Goal: Complete application form

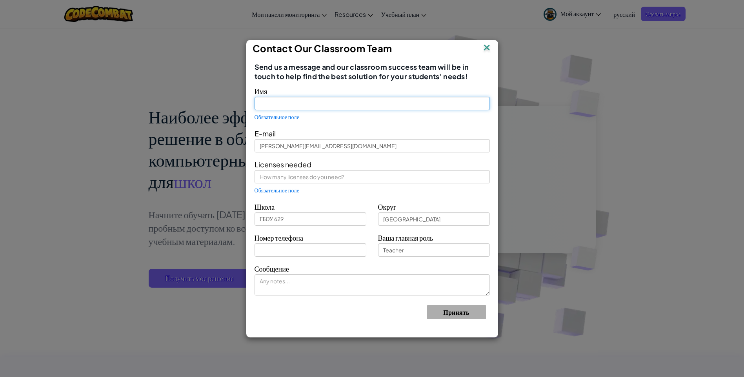
click at [368, 103] on input "text" at bounding box center [371, 103] width 235 height 13
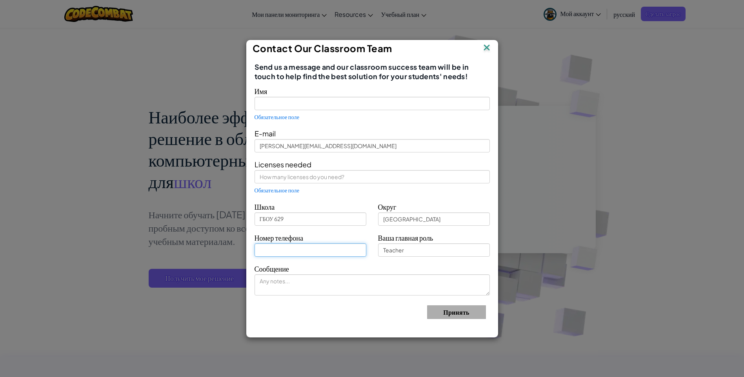
click at [325, 246] on input "text" at bounding box center [310, 249] width 112 height 13
type input "89308766592"
click at [310, 176] on input "text" at bounding box center [371, 176] width 235 height 13
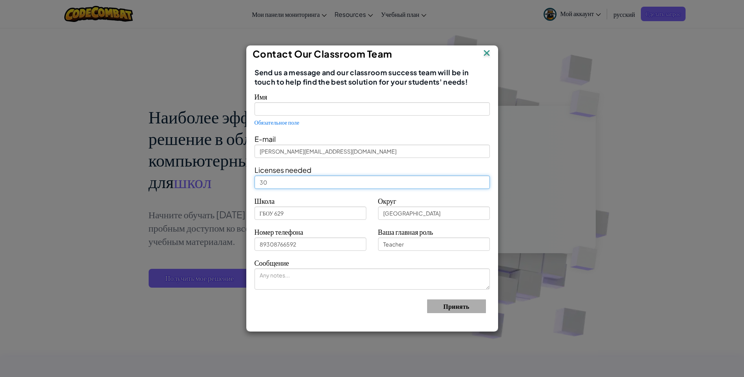
type input "30"
click at [312, 104] on div "Имя Обязательное поле" at bounding box center [372, 109] width 247 height 36
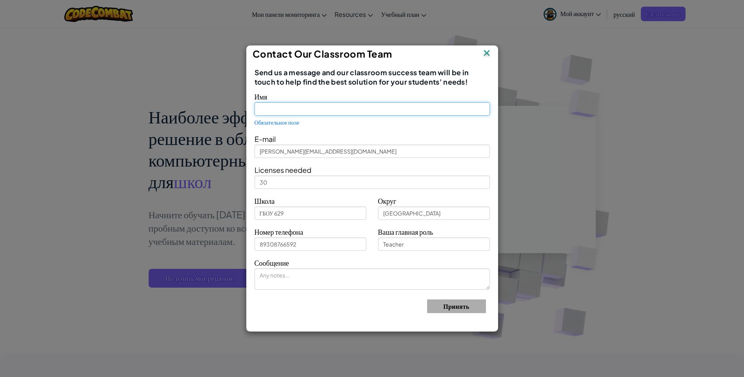
click at [312, 106] on input "text" at bounding box center [371, 108] width 235 height 13
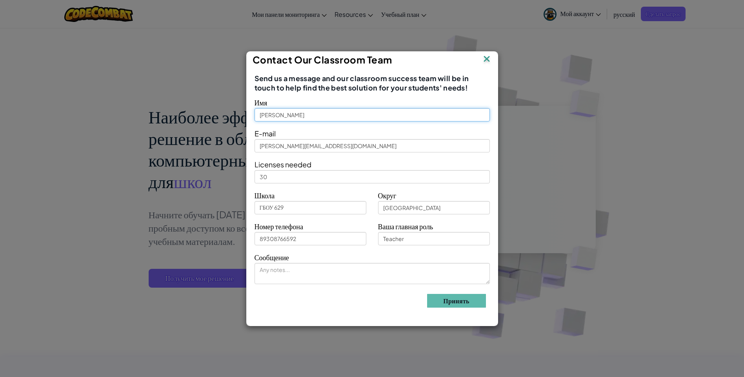
type input "[PERSON_NAME]"
click at [323, 132] on div "E-mail [PERSON_NAME][EMAIL_ADDRESS][DOMAIN_NAME]" at bounding box center [372, 139] width 247 height 25
drag, startPoint x: 323, startPoint y: 132, endPoint x: 318, endPoint y: 129, distance: 5.7
click at [318, 129] on div "E-mail [PERSON_NAME][EMAIL_ADDRESS][DOMAIN_NAME]" at bounding box center [372, 139] width 247 height 25
drag, startPoint x: 257, startPoint y: 177, endPoint x: 252, endPoint y: 177, distance: 4.7
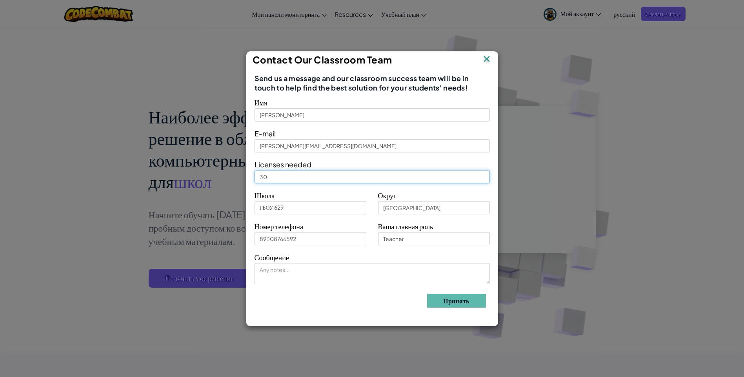
click at [252, 177] on div "Licenses needed 30" at bounding box center [372, 170] width 247 height 25
type input "60"
click at [449, 300] on button "Принять" at bounding box center [456, 301] width 59 height 14
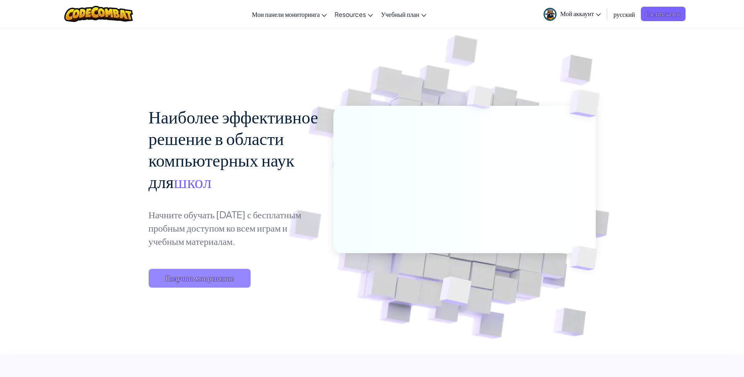
click at [238, 283] on span "Получить мое решение" at bounding box center [200, 278] width 102 height 19
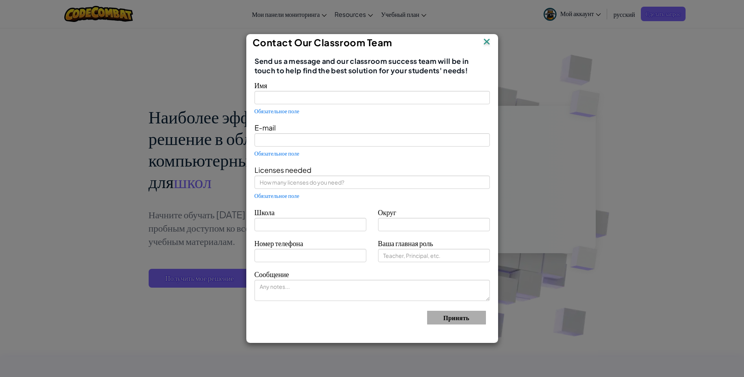
type input "[PERSON_NAME][EMAIL_ADDRESS][DOMAIN_NAME]"
type input "ГБОУ 629"
type input "[GEOGRAPHIC_DATA]"
type input "Teacher"
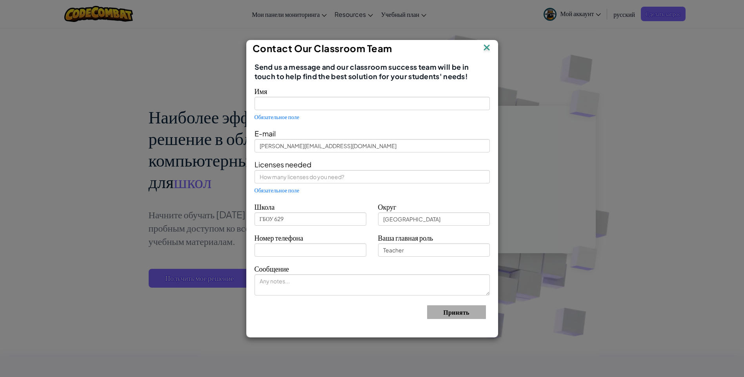
click at [486, 44] on img at bounding box center [486, 48] width 10 height 12
